Goal: Information Seeking & Learning: Learn about a topic

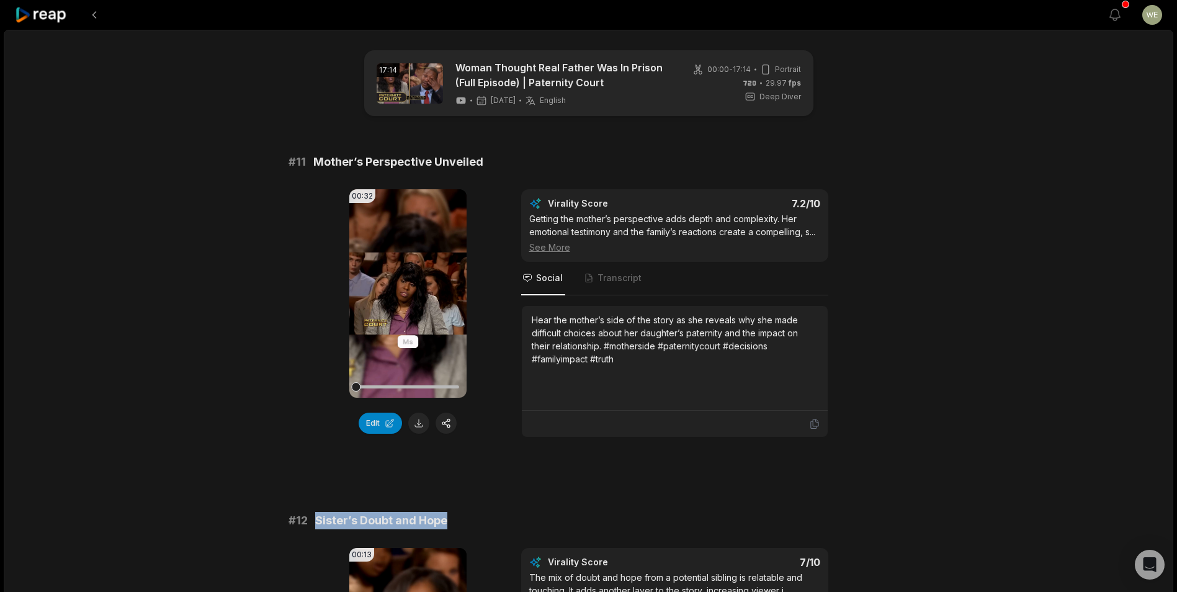
click at [57, 19] on icon at bounding box center [41, 15] width 53 height 17
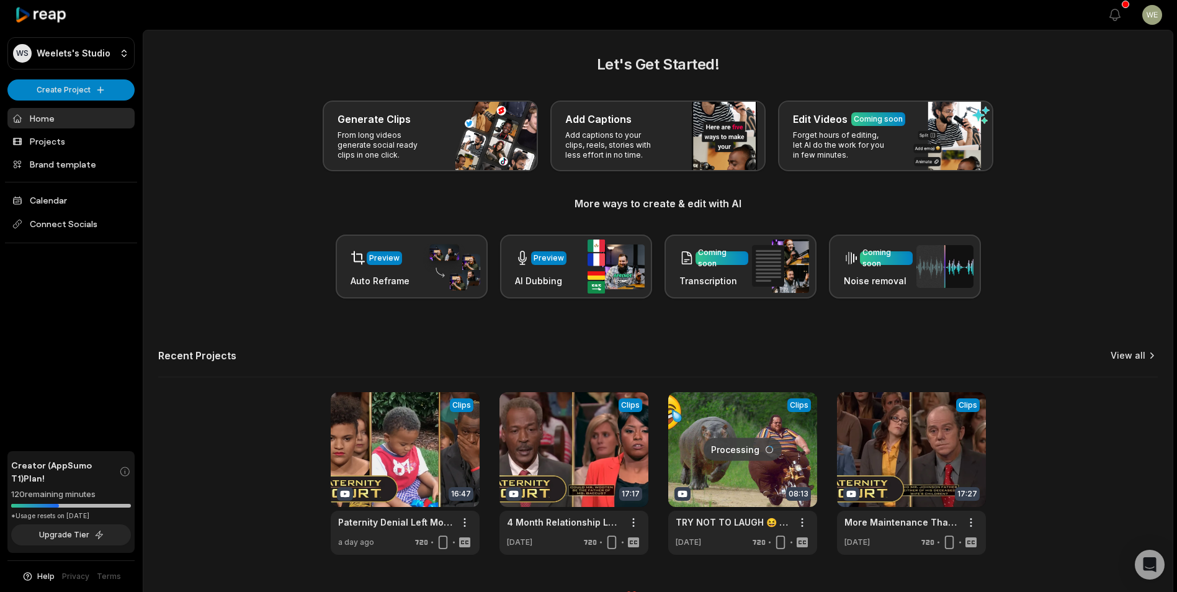
click at [1124, 354] on link "View all" at bounding box center [1128, 355] width 35 height 12
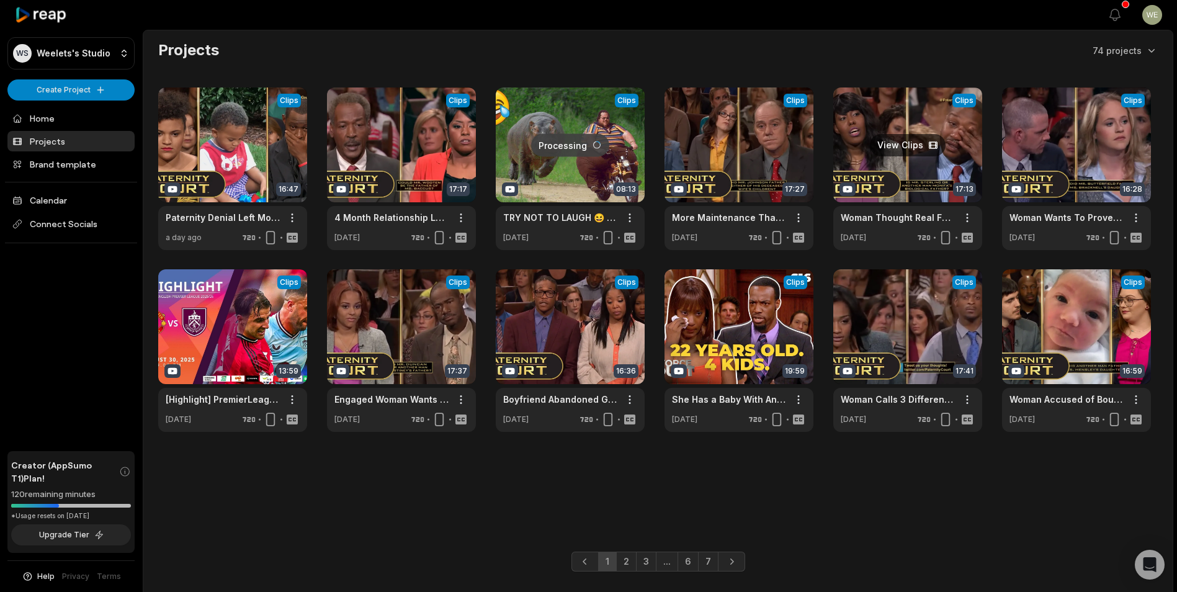
click at [882, 162] on link at bounding box center [907, 168] width 149 height 163
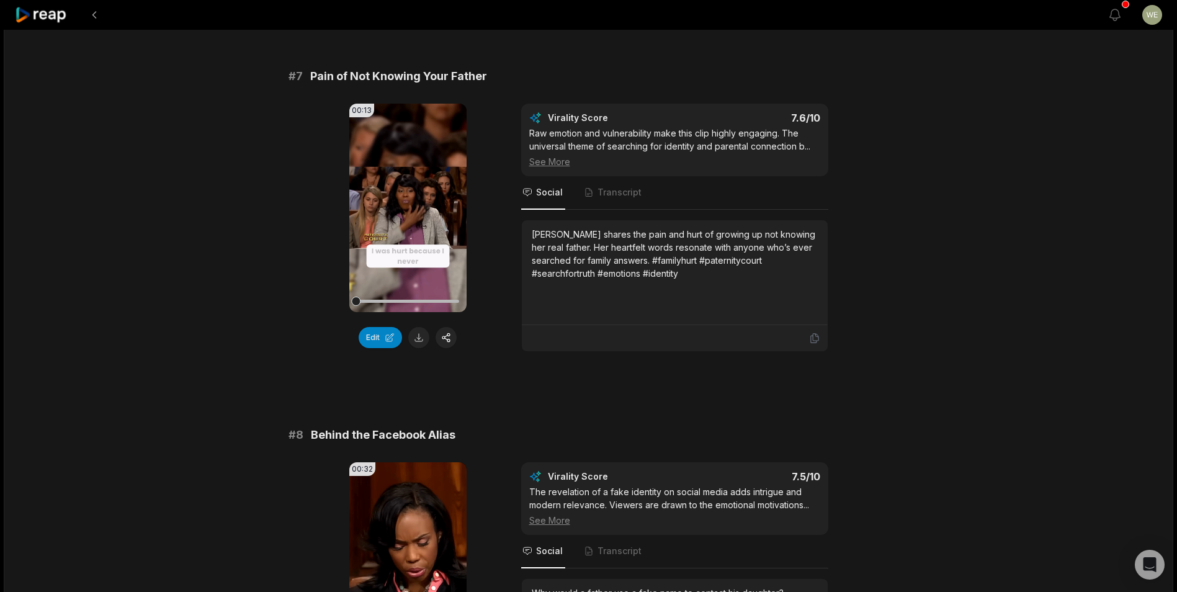
scroll to position [2296, 0]
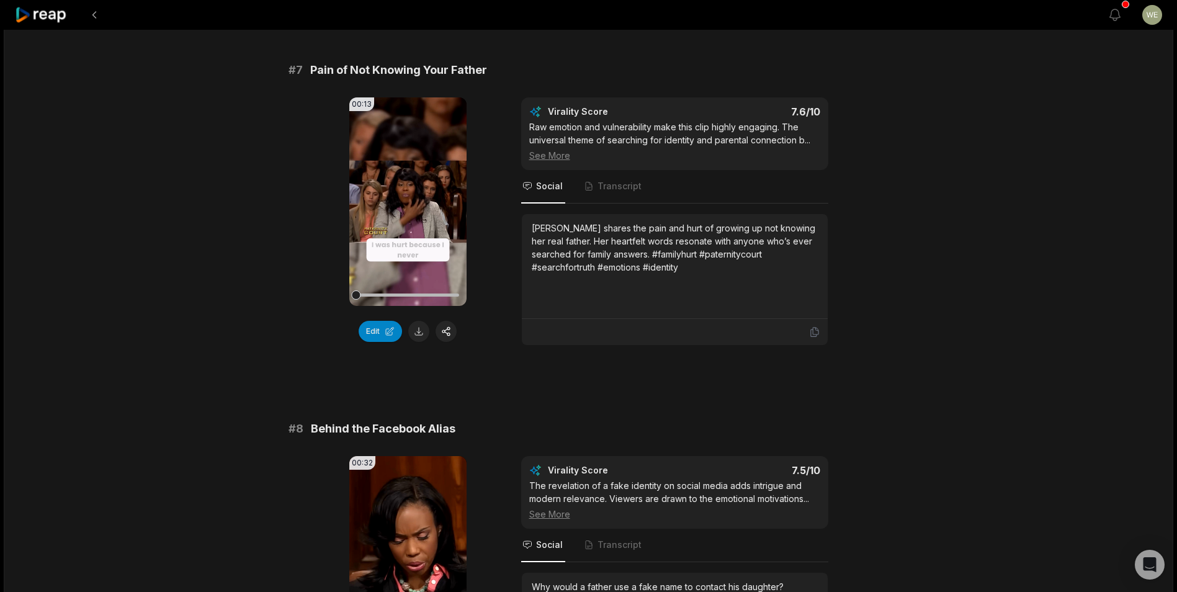
click at [655, 286] on div "[PERSON_NAME] shares the pain and hurt of growing up not knowing her real fathe…" at bounding box center [675, 266] width 286 height 89
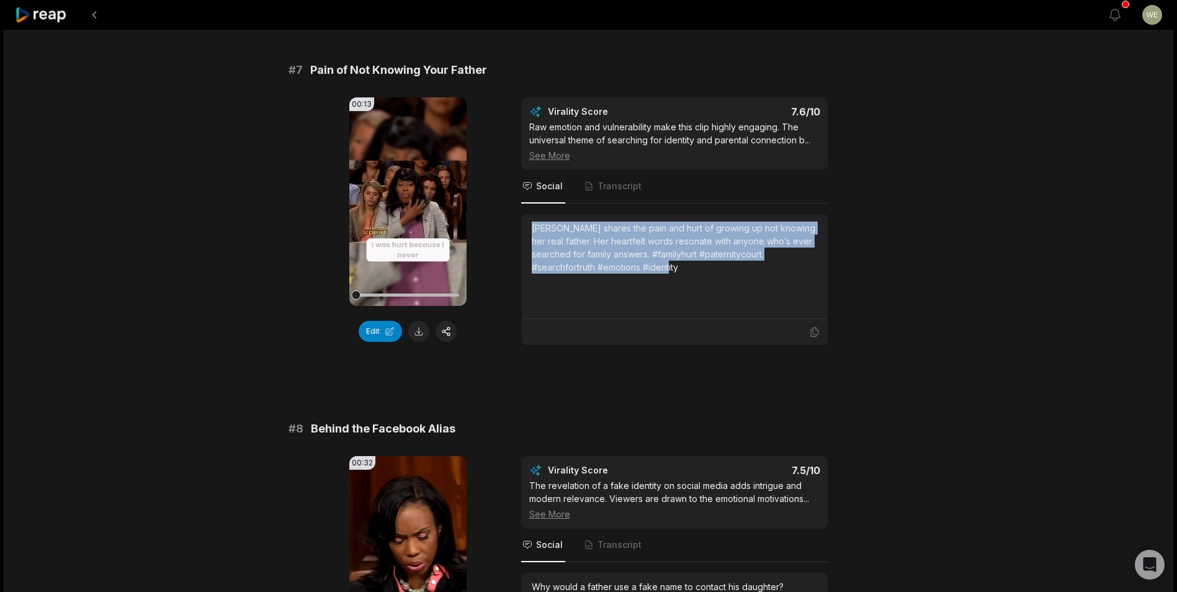
drag, startPoint x: 531, startPoint y: 225, endPoint x: 747, endPoint y: 277, distance: 222.0
click at [747, 277] on div "[PERSON_NAME] shares the pain and hurt of growing up not knowing her real fathe…" at bounding box center [675, 266] width 286 height 89
copy div "[PERSON_NAME] shares the pain and hurt of growing up not knowing her real fathe…"
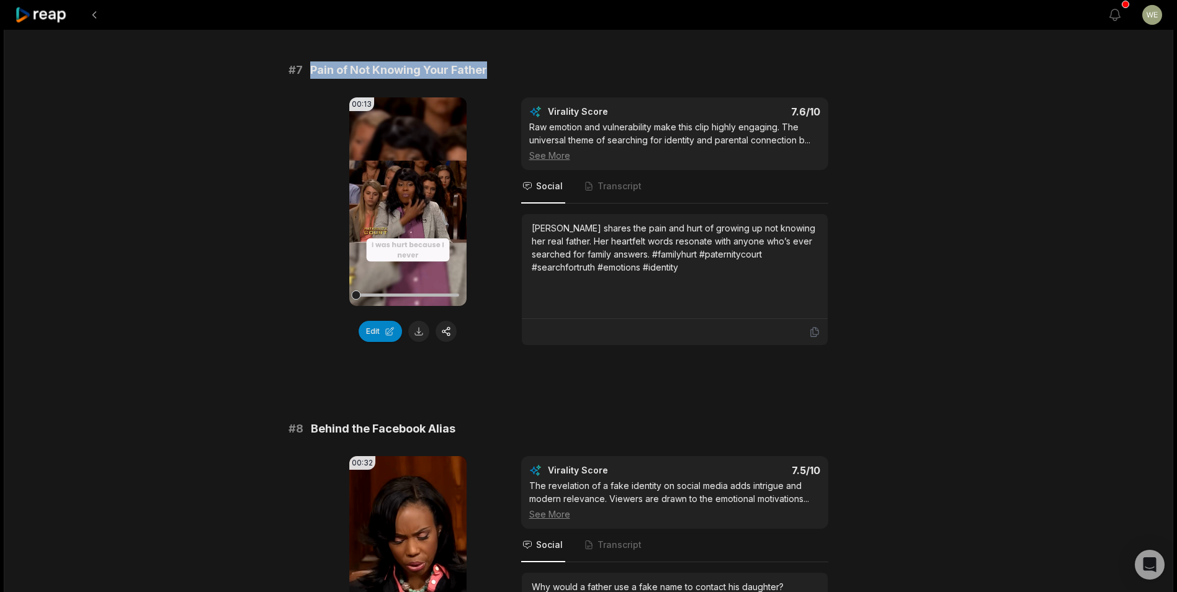
drag, startPoint x: 505, startPoint y: 74, endPoint x: 304, endPoint y: 69, distance: 201.1
click at [304, 69] on div "# 7 Pain of Not Knowing Your Father" at bounding box center [589, 69] width 601 height 17
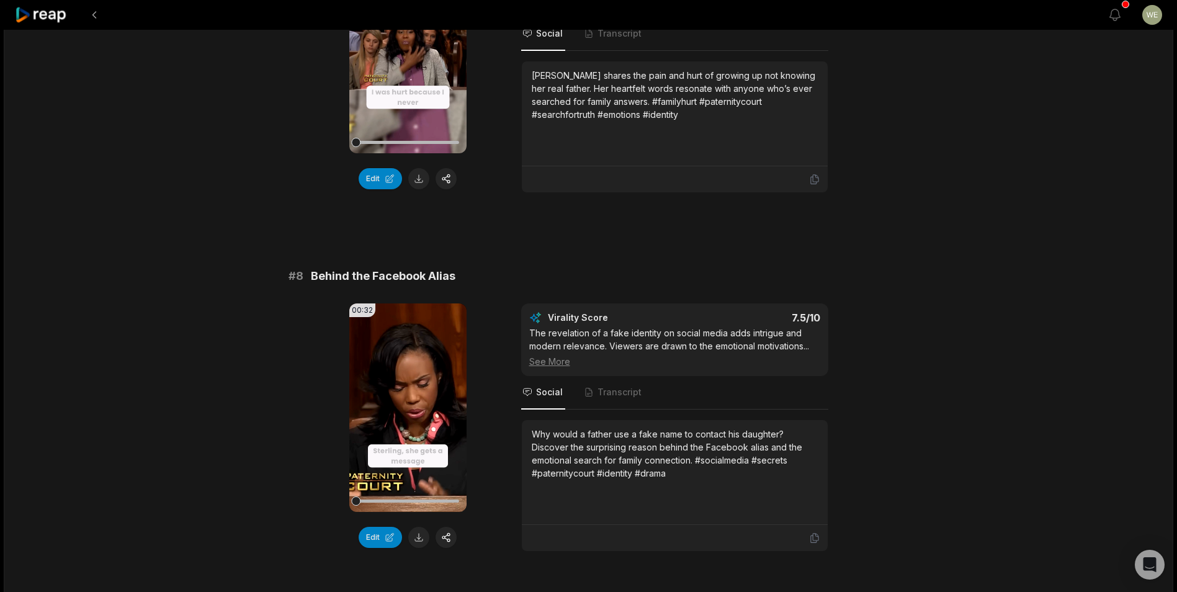
scroll to position [2482, 0]
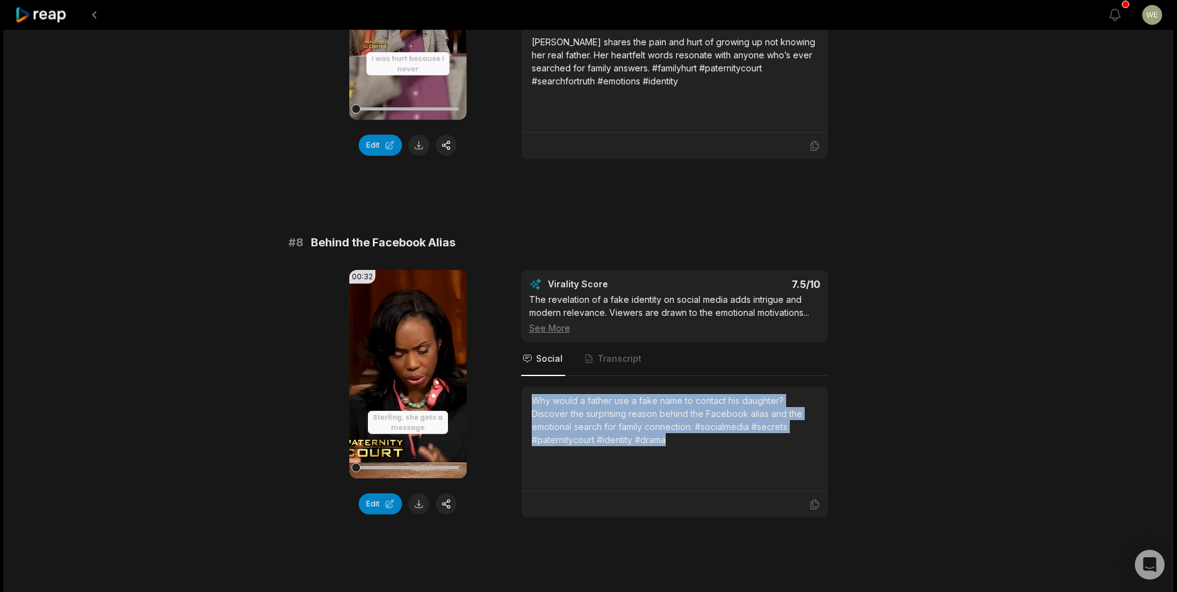
drag, startPoint x: 531, startPoint y: 399, endPoint x: 712, endPoint y: 446, distance: 187.8
click at [712, 446] on div "Why would a father use a fake name to contact his daughter? Discover the surpri…" at bounding box center [675, 439] width 306 height 105
drag, startPoint x: 712, startPoint y: 446, endPoint x: 597, endPoint y: 423, distance: 117.8
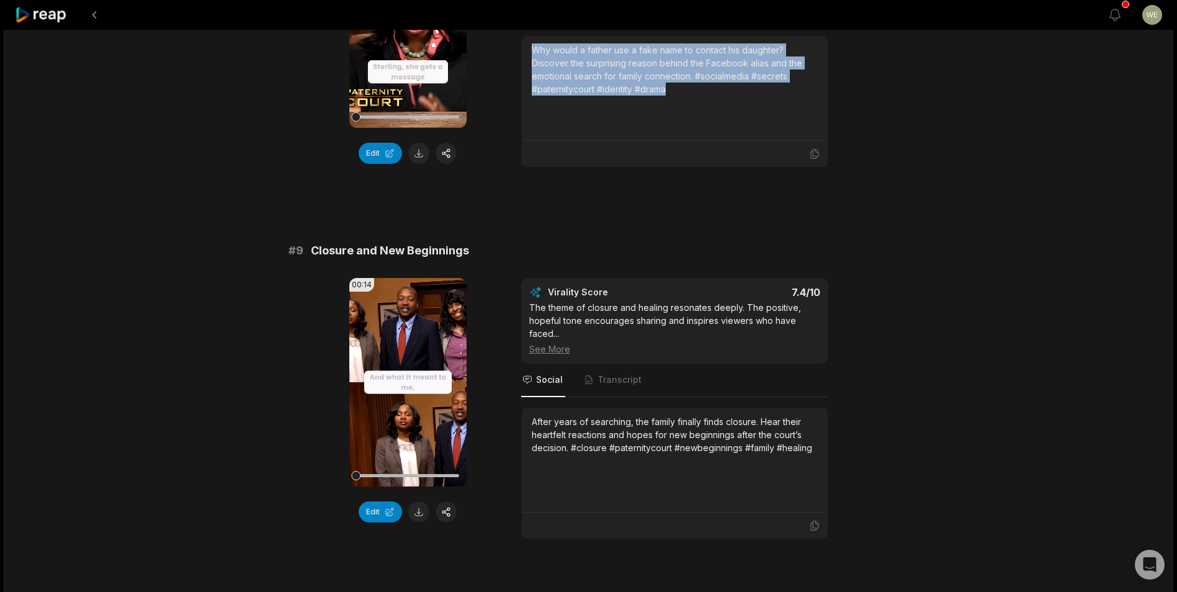
scroll to position [2916, 0]
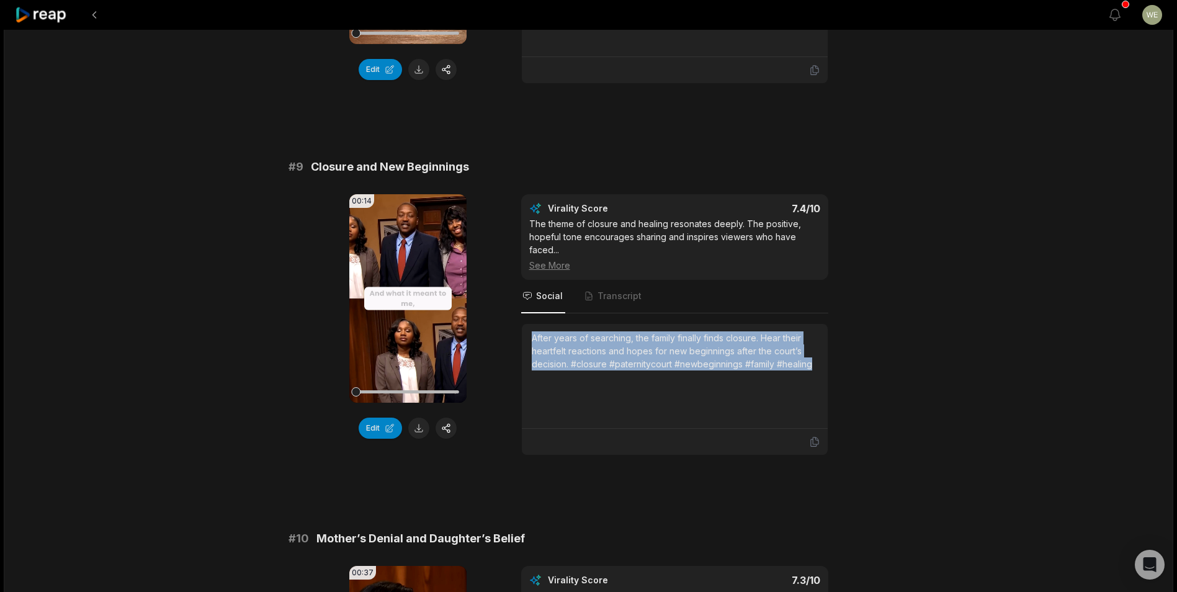
drag, startPoint x: 529, startPoint y: 337, endPoint x: 821, endPoint y: 370, distance: 294.1
click at [821, 370] on div "After years of searching, the family finally finds closure. Hear their heartfel…" at bounding box center [675, 376] width 306 height 105
drag, startPoint x: 821, startPoint y: 370, endPoint x: 777, endPoint y: 348, distance: 49.1
copy div "After years of searching, the family finally finds closure. Hear their heartfel…"
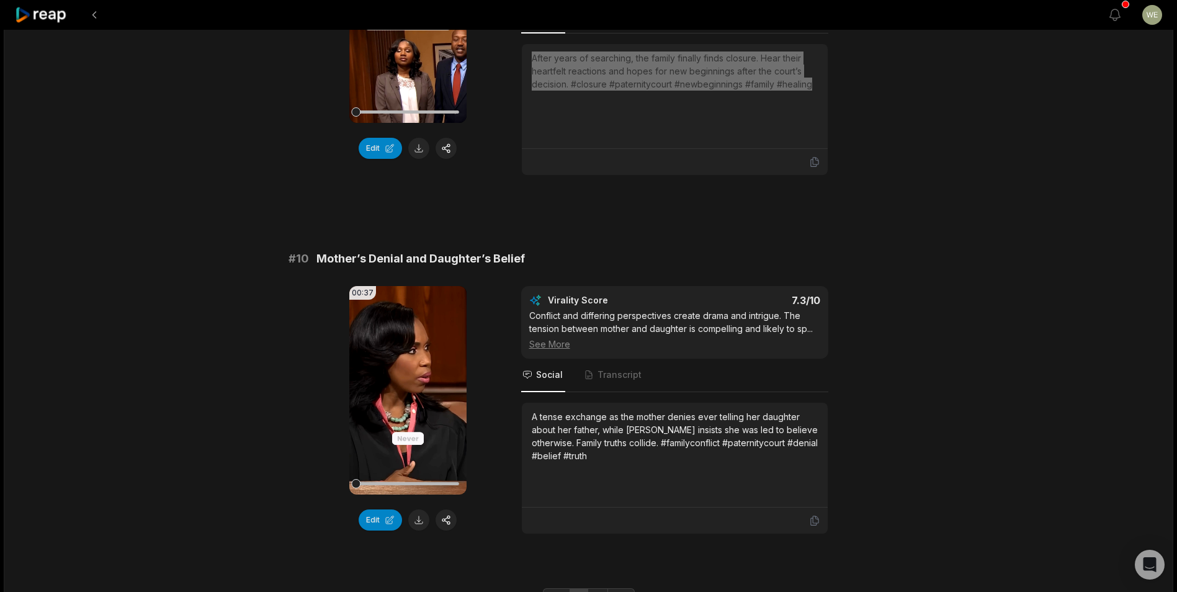
scroll to position [3227, 0]
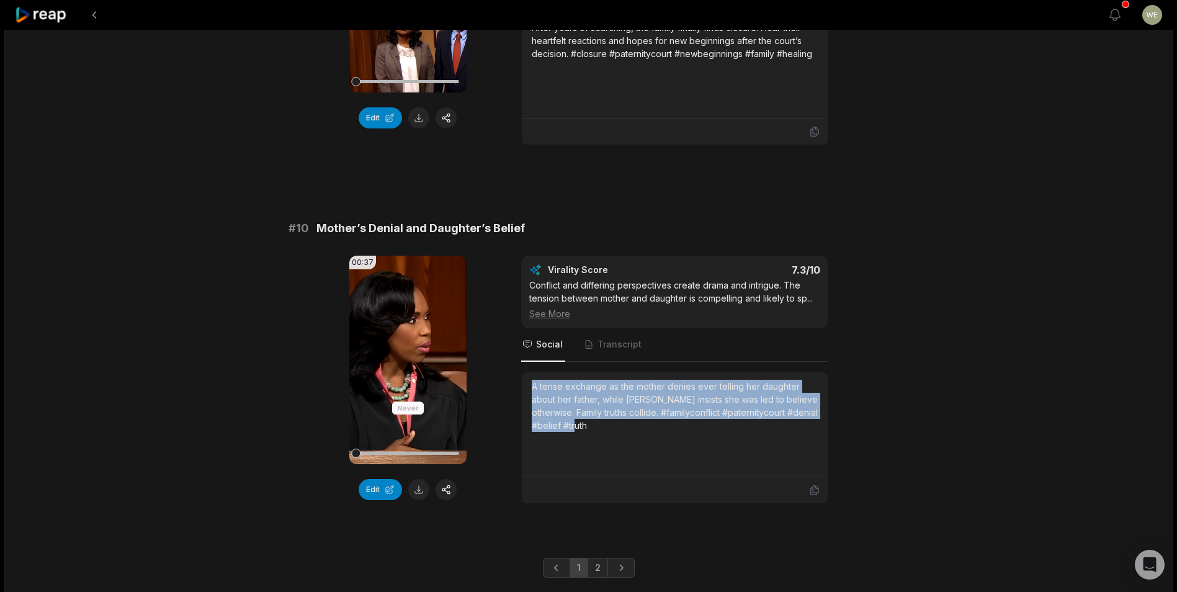
drag, startPoint x: 527, startPoint y: 385, endPoint x: 656, endPoint y: 430, distance: 137.2
click at [656, 430] on div "A tense exchange as the mother denies ever telling her daughter about her fathe…" at bounding box center [675, 424] width 306 height 105
drag, startPoint x: 656, startPoint y: 430, endPoint x: 583, endPoint y: 416, distance: 75.2
copy div "A tense exchange as the mother denies ever telling her daughter about her fathe…"
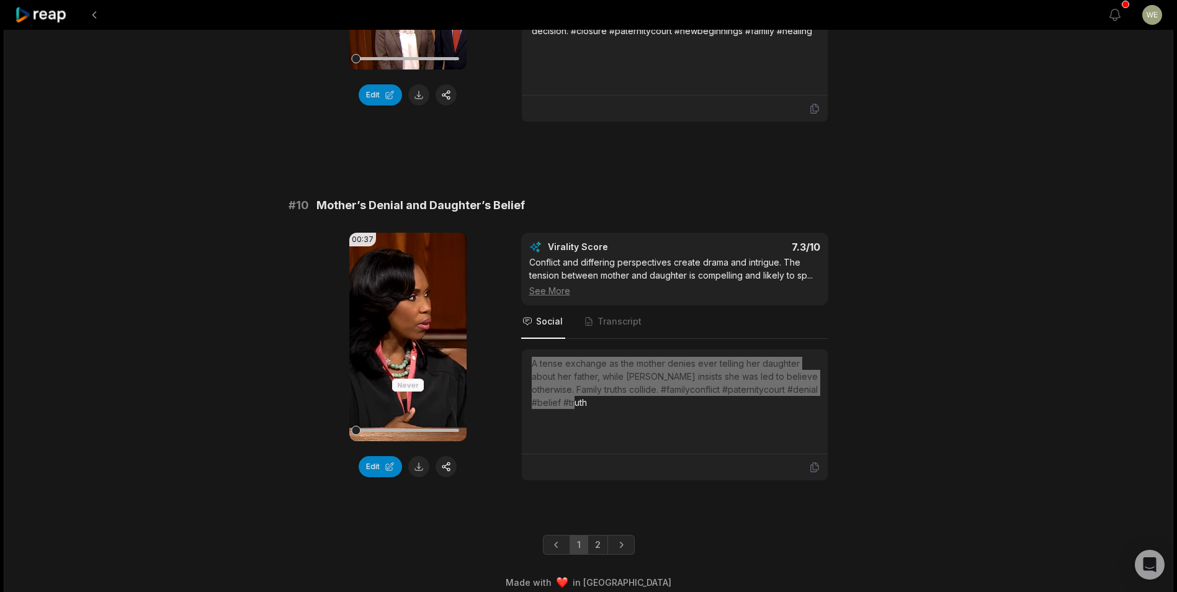
scroll to position [3262, 0]
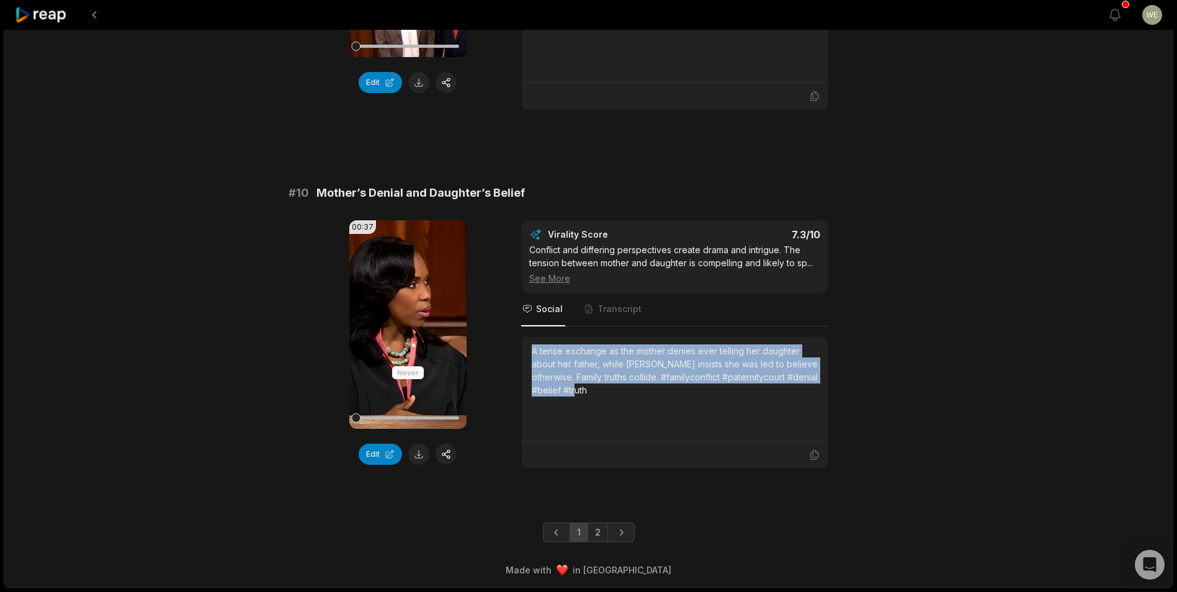
drag, startPoint x: 600, startPoint y: 532, endPoint x: 606, endPoint y: 504, distance: 29.1
click at [600, 533] on link "2" at bounding box center [598, 532] width 20 height 20
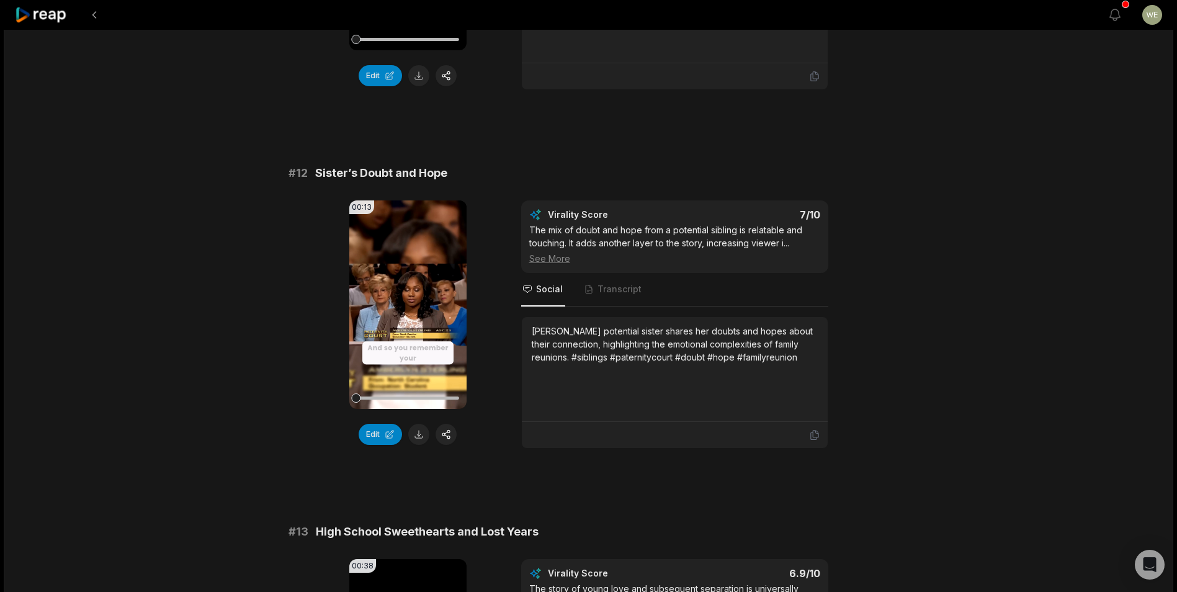
scroll to position [287, 0]
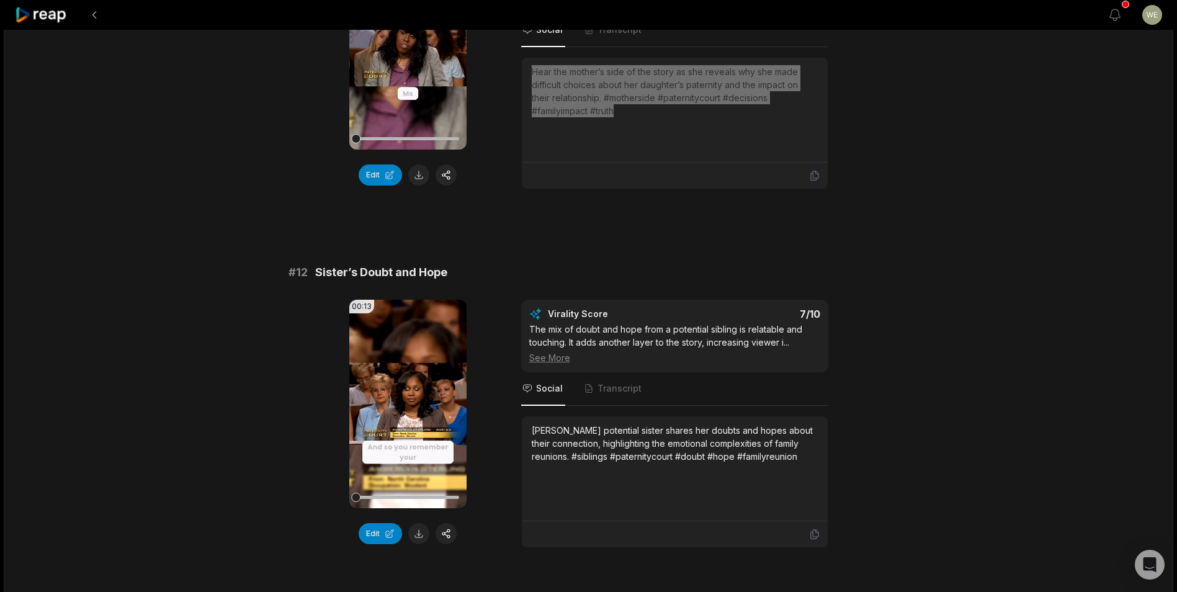
scroll to position [434, 0]
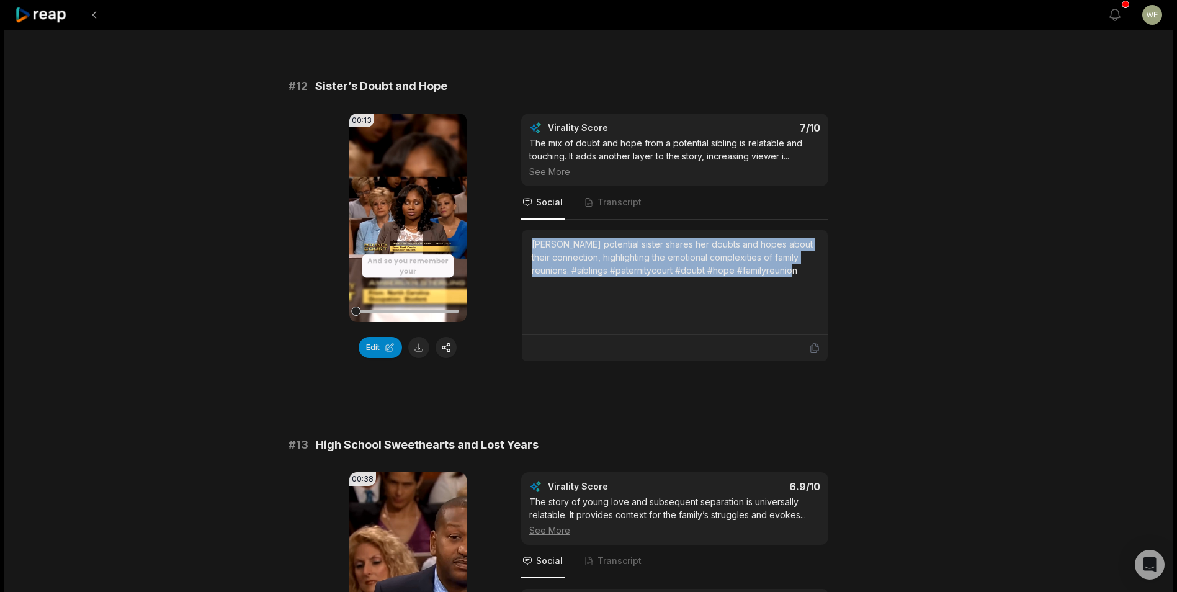
drag, startPoint x: 532, startPoint y: 245, endPoint x: 809, endPoint y: 274, distance: 278.2
click at [809, 274] on div "[PERSON_NAME] potential sister shares her doubts and hopes about their connecti…" at bounding box center [675, 257] width 286 height 39
copy div "[PERSON_NAME] potential sister shares her doubts and hopes about their connecti…"
